Goal: Find contact information: Find contact information

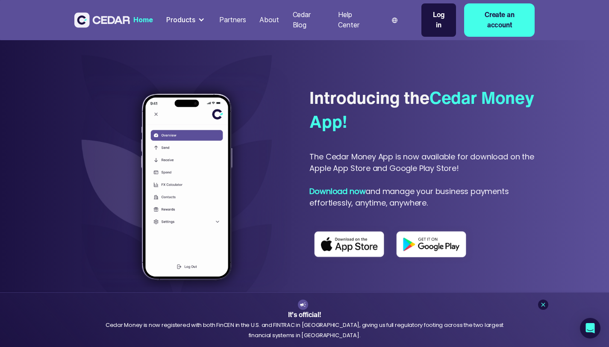
click at [254, 327] on div "Cedar Money is now registered with both FinCEN in the U.S. and FINTRAC in [GEOG…" at bounding box center [304, 330] width 419 height 20
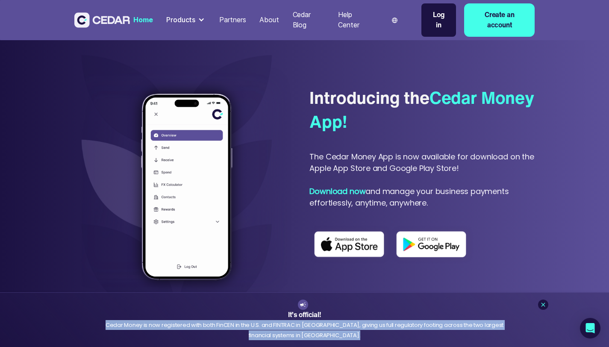
click at [254, 327] on div "Cedar Money is now registered with both FinCEN in the U.S. and FINTRAC in [GEOG…" at bounding box center [304, 330] width 419 height 20
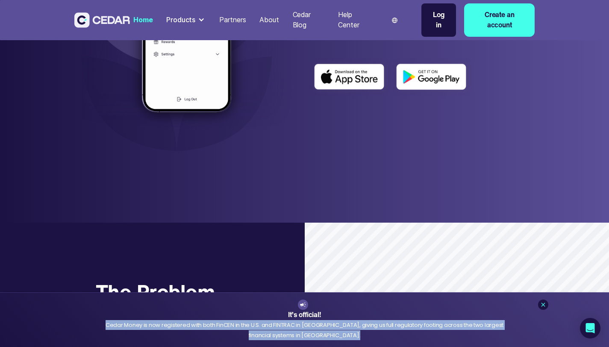
copy body "Cedar Money is now registered with both FinCEN in the U.S. and FINTRAC in [GEOG…"
click at [540, 307] on icon at bounding box center [543, 304] width 7 height 7
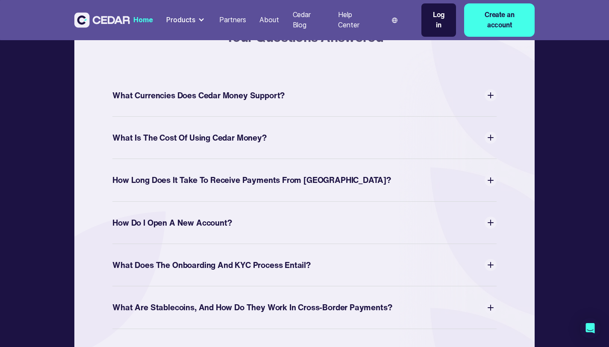
scroll to position [3663, 0]
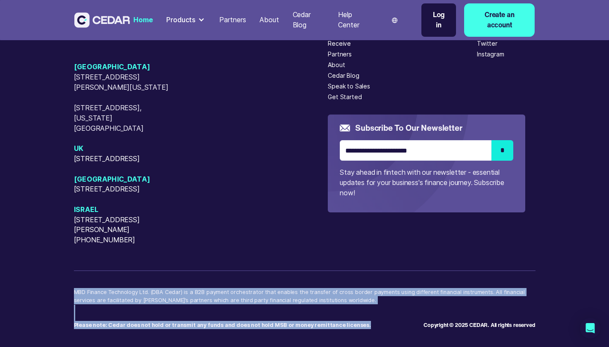
drag, startPoint x: 316, startPoint y: 307, endPoint x: 31, endPoint y: 273, distance: 287.2
click at [74, 273] on div "[GEOGRAPHIC_DATA] [STREET_ADDRESS][GEOGRAPHIC_DATA][PERSON_NAME][US_STATE][STRE…" at bounding box center [305, 164] width 462 height 329
copy div "MBD Finance Technology Ltd. (DBA Cedar) is a B2B payment orchestrator that enab…"
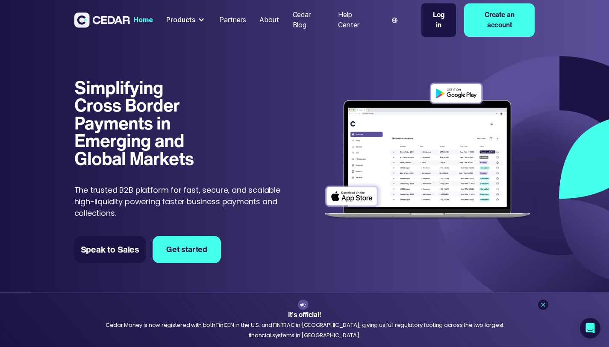
click at [224, 321] on div "Cedar Money is now registered with both FinCEN in the U.S. and FINTRAC in [GEOG…" at bounding box center [304, 330] width 419 height 20
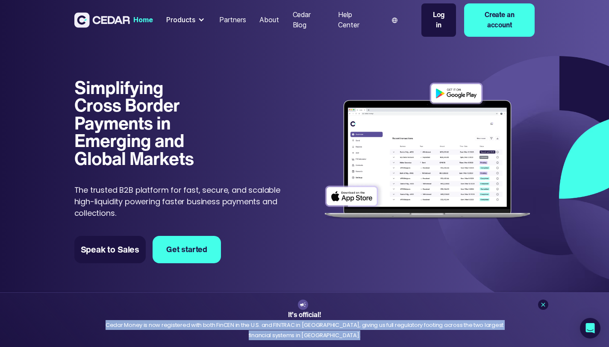
click at [224, 321] on div "Cedar Money is now registered with both FinCEN in the U.S. and FINTRAC in [GEOG…" at bounding box center [304, 330] width 419 height 20
copy body "Cedar Money is now registered with both FinCEN in the U.S. and FINTRAC in [GEOG…"
click at [153, 24] on div "Home" at bounding box center [142, 20] width 19 height 10
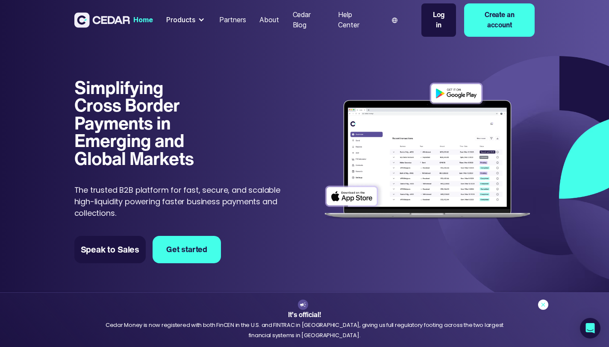
click at [545, 307] on icon at bounding box center [543, 304] width 7 height 7
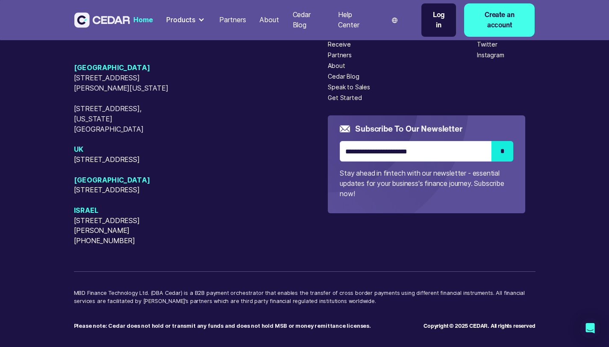
scroll to position [3663, 0]
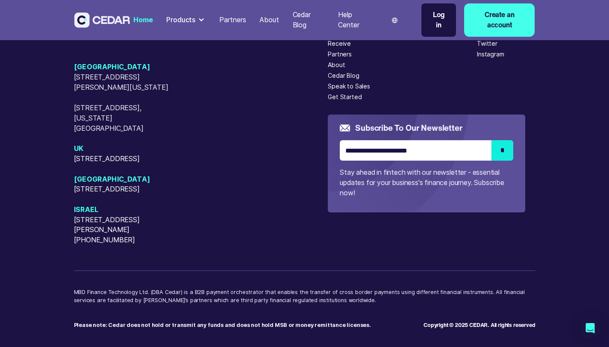
click at [122, 288] on p "MBD Finance Technology Ltd. (DBA Cedar) is a B2B payment orchestrator that enab…" at bounding box center [305, 300] width 462 height 25
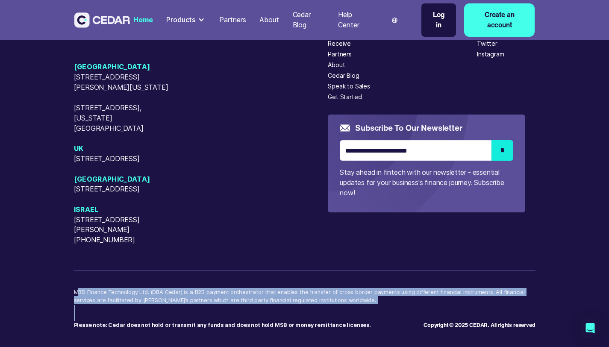
drag, startPoint x: 34, startPoint y: 271, endPoint x: 228, endPoint y: 300, distance: 195.8
click at [228, 300] on div "[GEOGRAPHIC_DATA] [STREET_ADDRESS][GEOGRAPHIC_DATA][PERSON_NAME][US_STATE][STRE…" at bounding box center [305, 164] width 462 height 329
drag, startPoint x: 228, startPoint y: 300, endPoint x: 295, endPoint y: 312, distance: 67.8
click at [229, 313] on p "Please note: Cedar does not hold or transmit any funds and does not hold MSB or…" at bounding box center [249, 321] width 350 height 16
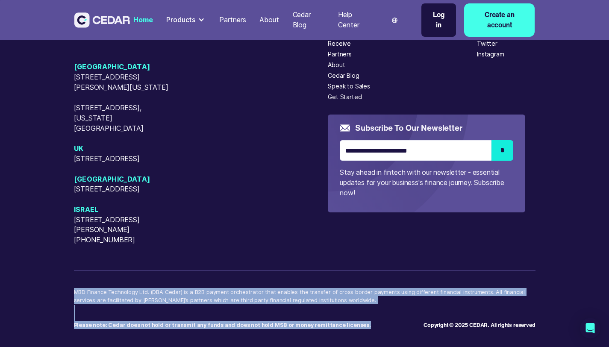
drag, startPoint x: 314, startPoint y: 307, endPoint x: 2, endPoint y: 272, distance: 314.4
click at [2, 272] on div "[GEOGRAPHIC_DATA] [STREET_ADDRESS][GEOGRAPHIC_DATA][PERSON_NAME][US_STATE][STRE…" at bounding box center [304, 163] width 609 height 407
copy div "MBD Finance Technology Ltd. (DBA Cedar) is a B2B payment orchestrator that enab…"
